Goal: Navigation & Orientation: Go to known website

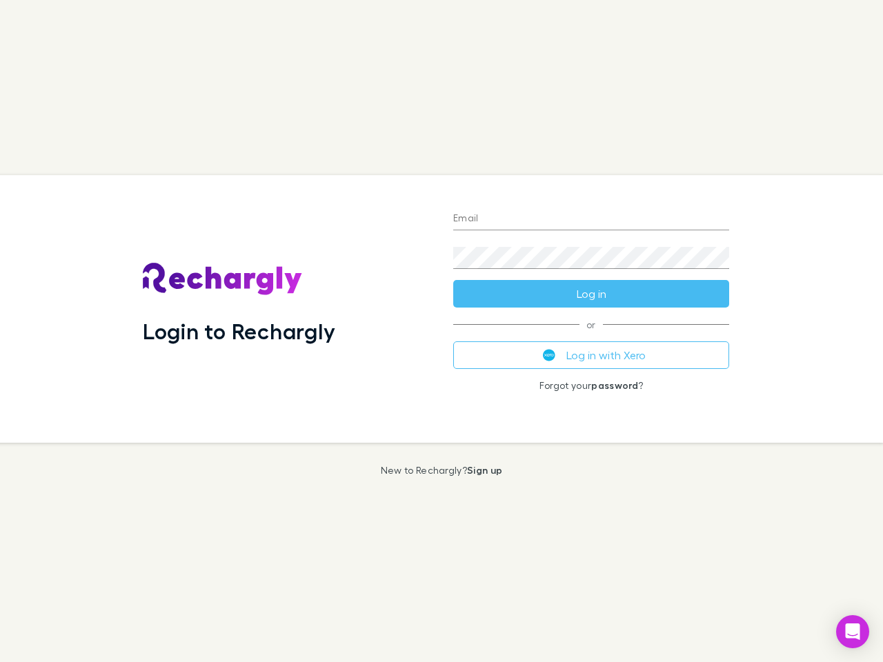
click at [441, 331] on div "Login to Rechargly" at bounding box center [287, 309] width 310 height 268
click at [591, 219] on input "Email" at bounding box center [591, 219] width 276 height 22
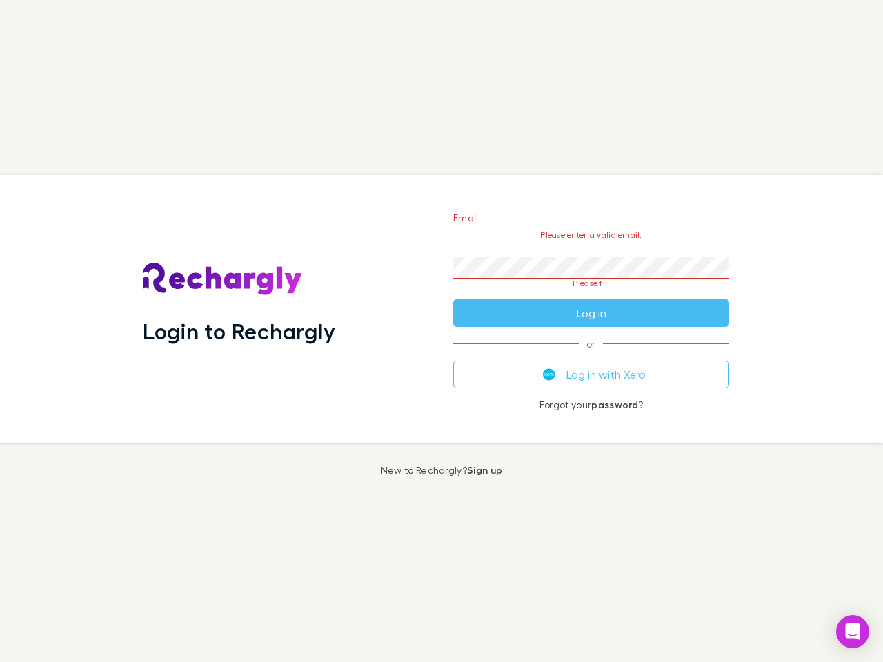
click at [591, 294] on form "Email Please enter a valid email. Password Please fill Log in" at bounding box center [591, 262] width 276 height 130
click at [591, 355] on div "Email Please enter a valid email. Password Please fill Log in or Log in with Xe…" at bounding box center [591, 309] width 298 height 268
click at [853, 632] on icon "Open Intercom Messenger" at bounding box center [853, 632] width 14 height 17
